Goal: Find specific page/section: Find specific page/section

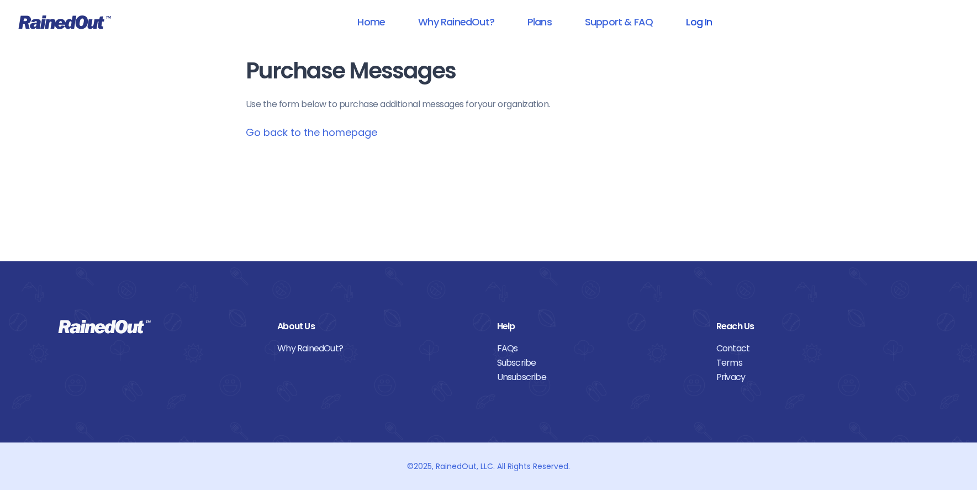
click at [709, 23] on link "Log In" at bounding box center [699, 21] width 55 height 25
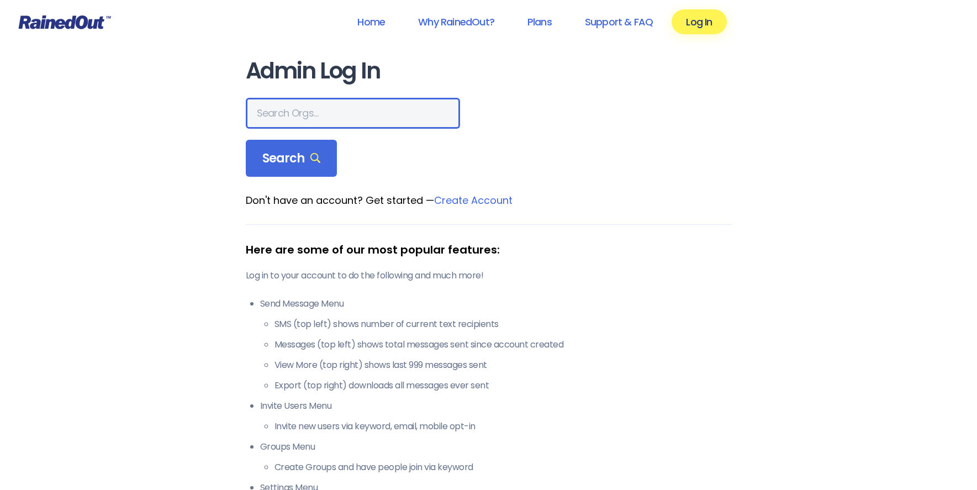
click at [308, 116] on input "text" at bounding box center [353, 113] width 214 height 31
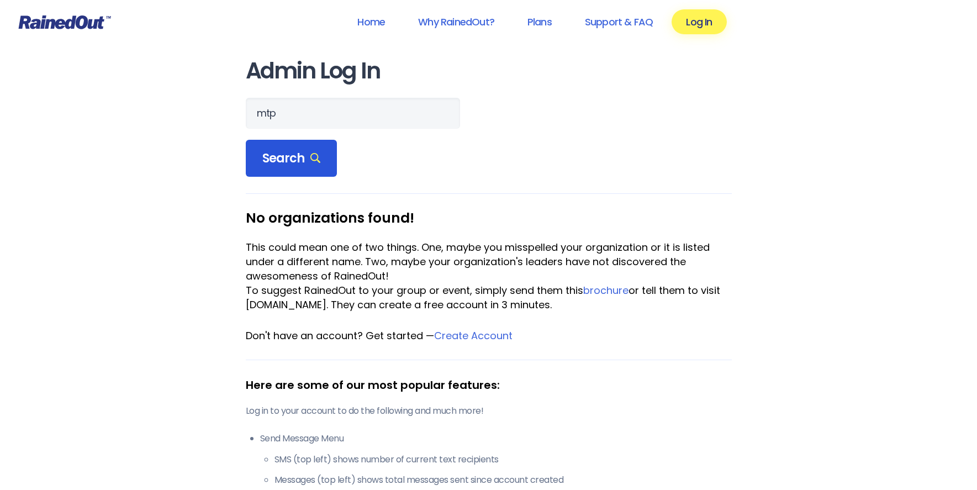
click at [306, 151] on span "Search" at bounding box center [291, 158] width 59 height 15
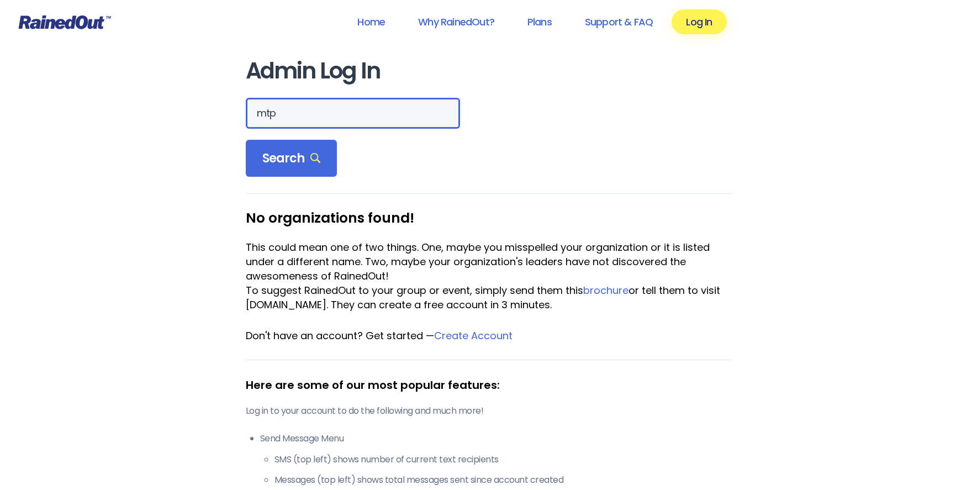
click at [327, 118] on input "mtp" at bounding box center [353, 113] width 214 height 31
type input "[GEOGRAPHIC_DATA]"
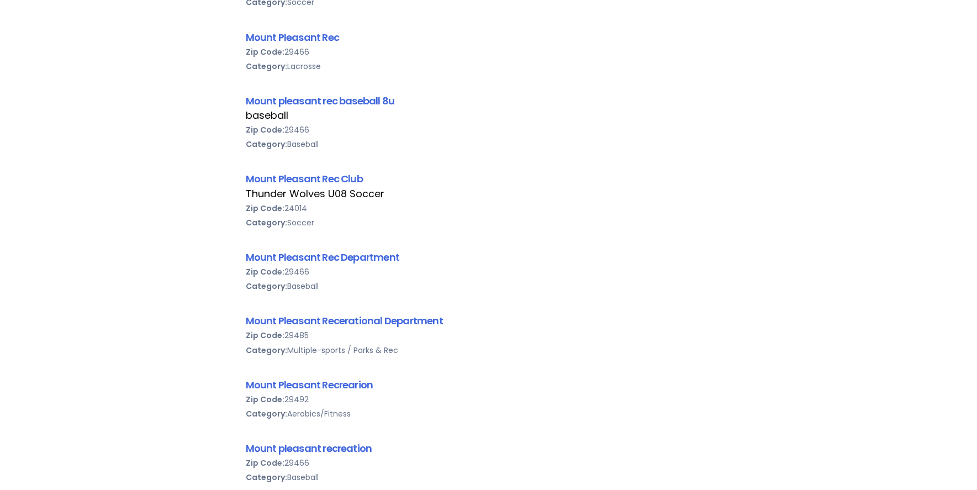
scroll to position [418, 0]
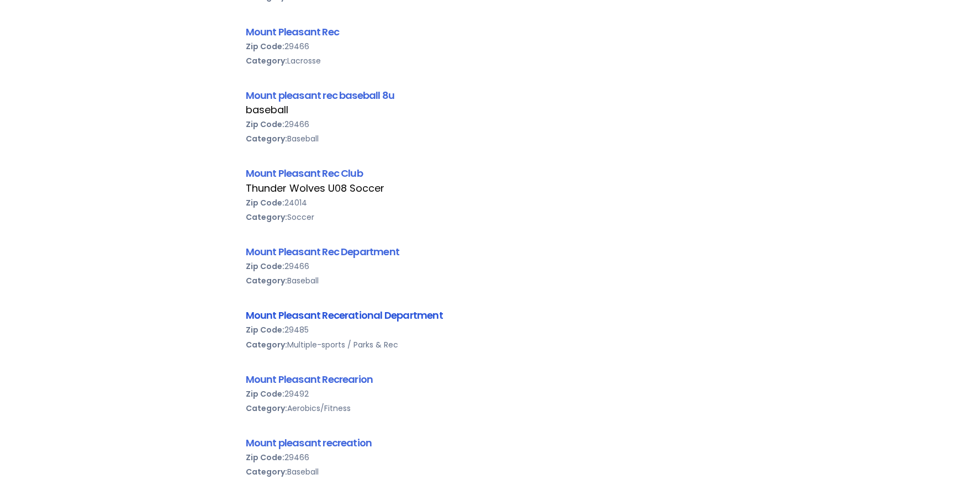
click at [348, 317] on link "Mount Pleasant Recerational Department" at bounding box center [344, 315] width 197 height 14
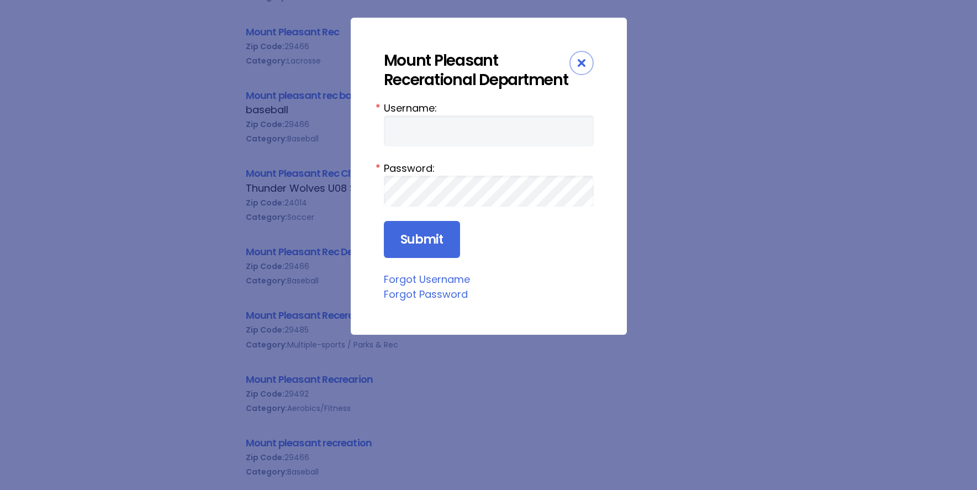
click at [579, 62] on icon "Close" at bounding box center [582, 63] width 8 height 8
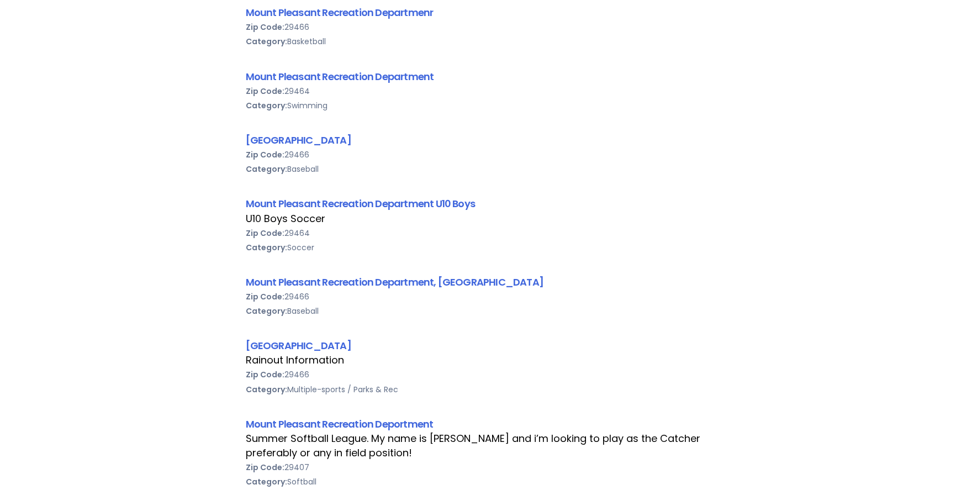
scroll to position [1055, 0]
click at [351, 346] on link "[GEOGRAPHIC_DATA]" at bounding box center [299, 344] width 106 height 14
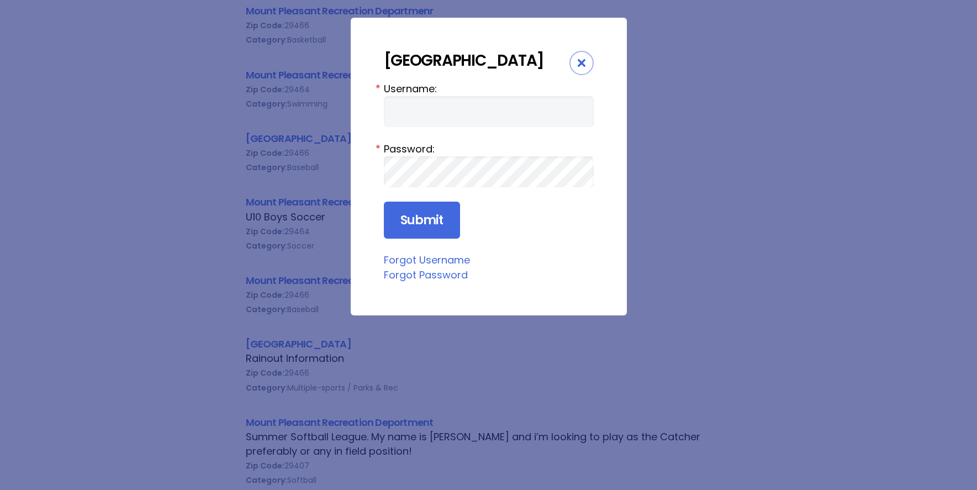
click at [582, 61] on icon "Close" at bounding box center [582, 63] width 8 height 8
